Goal: Check status: Check status

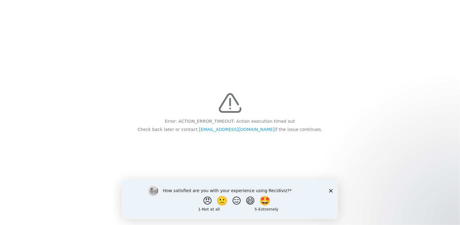
click at [331, 192] on icon "Close survey" at bounding box center [331, 191] width 4 height 4
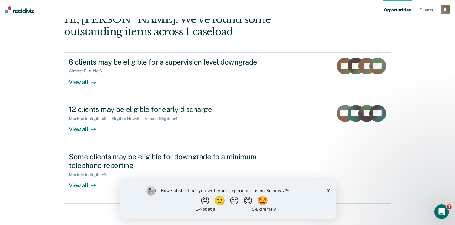
scroll to position [40, 0]
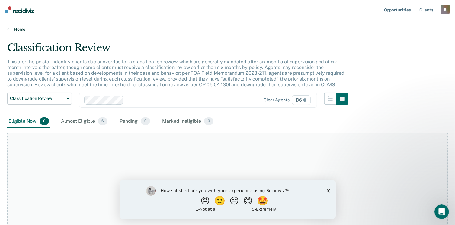
click at [15, 29] on link "Home" at bounding box center [227, 29] width 441 height 5
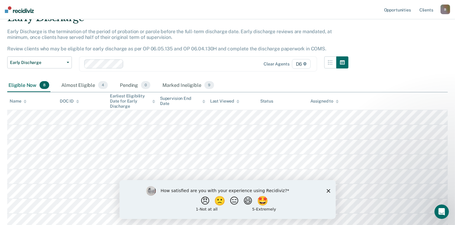
scroll to position [60, 0]
